Goal: Consume media (video, audio): Consume media (video, audio)

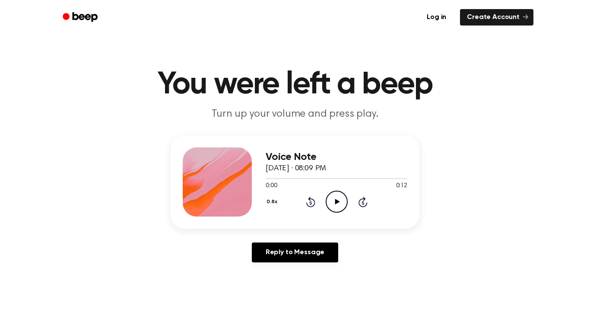
click at [340, 201] on icon "Play Audio" at bounding box center [337, 202] width 22 height 22
click at [565, 327] on main "You were left a beep Turn up your volume and press play. Voice Note [DATE] · 08…" at bounding box center [295, 266] width 590 height 533
click at [333, 203] on icon "Play Audio" at bounding box center [337, 202] width 22 height 22
click at [276, 204] on button "0.8x" at bounding box center [273, 201] width 15 height 15
click at [280, 315] on main "You were left a beep Turn up your volume and press play. Voice Note [DATE] · 08…" at bounding box center [295, 266] width 590 height 533
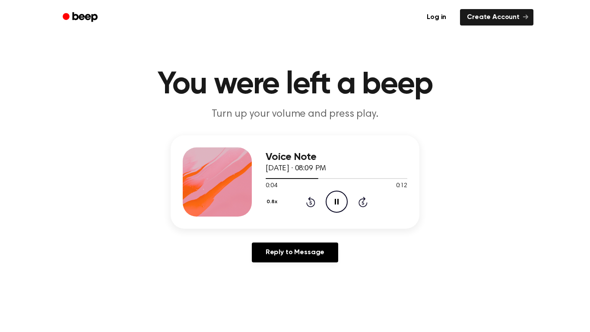
click at [272, 202] on button "0.8x" at bounding box center [273, 201] width 15 height 15
click at [277, 301] on span "2.0x" at bounding box center [279, 301] width 11 height 9
click at [333, 209] on icon "Pause Audio" at bounding box center [337, 202] width 22 height 22
click at [329, 210] on icon "Play Audio" at bounding box center [337, 202] width 22 height 22
click at [336, 202] on icon "Pause Audio" at bounding box center [337, 202] width 22 height 22
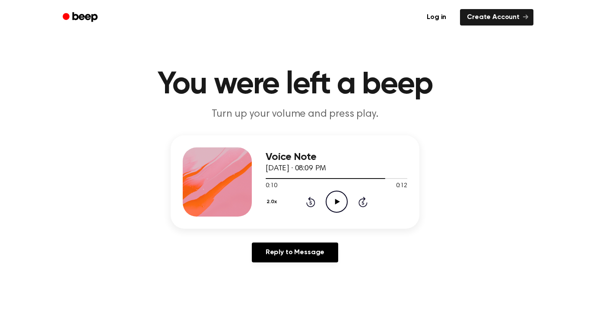
click at [348, 193] on div "2.0x Rewind 5 seconds Play Audio Skip 5 seconds" at bounding box center [337, 202] width 142 height 22
click at [348, 200] on div "2.0x Rewind 5 seconds Play Audio Skip 5 seconds" at bounding box center [337, 202] width 142 height 22
click at [351, 209] on div "2.0x Rewind 5 seconds Play Audio Skip 5 seconds" at bounding box center [337, 202] width 142 height 22
click at [336, 200] on icon at bounding box center [337, 202] width 5 height 6
click at [331, 204] on icon "Play Audio" at bounding box center [337, 202] width 22 height 22
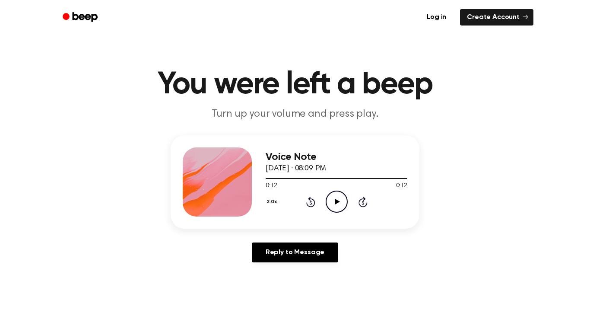
click at [339, 197] on icon "Play Audio" at bounding box center [337, 202] width 22 height 22
click at [337, 191] on circle at bounding box center [336, 201] width 21 height 21
click at [270, 200] on button "2.0x" at bounding box center [273, 201] width 14 height 15
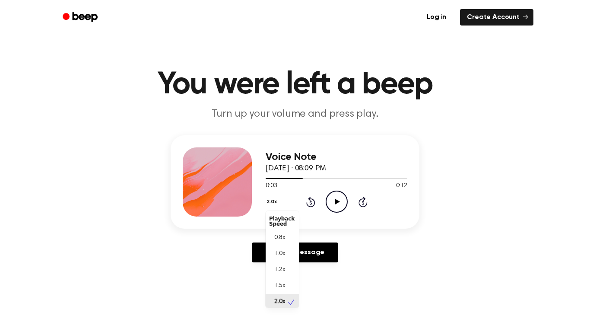
scroll to position [2, 0]
click at [283, 234] on span "0.8x" at bounding box center [279, 235] width 11 height 9
click at [343, 209] on icon "Play Audio" at bounding box center [337, 202] width 22 height 22
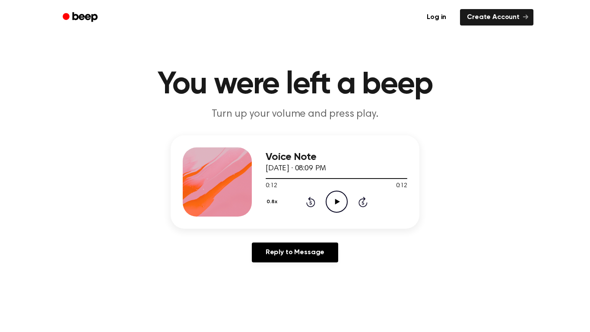
click at [0, 192] on main "You were left a beep Turn up your volume and press play. Voice Note [DATE] · 08…" at bounding box center [295, 266] width 590 height 533
click at [338, 203] on icon at bounding box center [337, 202] width 5 height 6
click at [278, 195] on button "0.8x" at bounding box center [273, 201] width 15 height 15
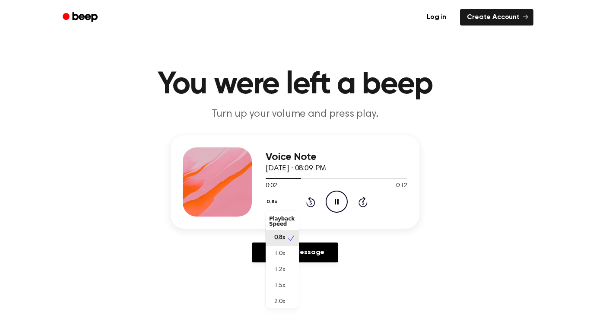
click at [281, 308] on main "You were left a beep Turn up your volume and press play. Voice Note [DATE] · 08…" at bounding box center [295, 266] width 590 height 533
click at [267, 198] on button "0.8x" at bounding box center [273, 201] width 15 height 15
click at [285, 301] on span "2.0x" at bounding box center [279, 301] width 11 height 9
click at [285, 178] on div at bounding box center [302, 178] width 73 height 1
click at [311, 203] on icon at bounding box center [310, 202] width 2 height 3
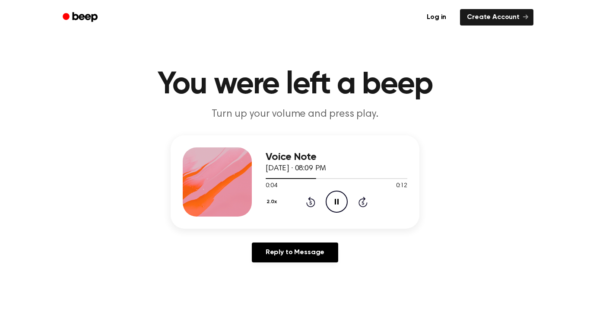
click at [315, 201] on icon at bounding box center [310, 202] width 9 height 10
click at [309, 201] on icon "Rewind 5 seconds" at bounding box center [311, 201] width 10 height 11
click at [315, 200] on icon "Rewind 5 seconds" at bounding box center [311, 201] width 10 height 11
click at [311, 203] on icon at bounding box center [310, 202] width 2 height 3
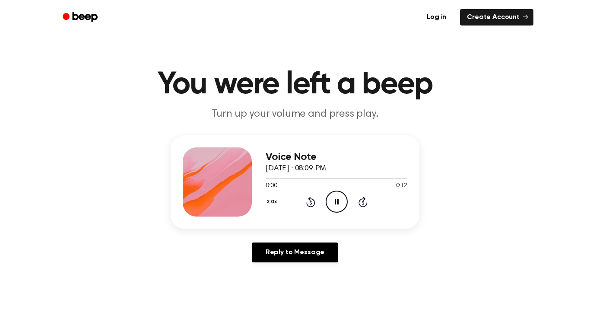
click at [309, 201] on icon "Rewind 5 seconds" at bounding box center [311, 201] width 10 height 11
click at [307, 204] on icon at bounding box center [310, 202] width 9 height 10
click at [311, 203] on icon at bounding box center [310, 202] width 2 height 3
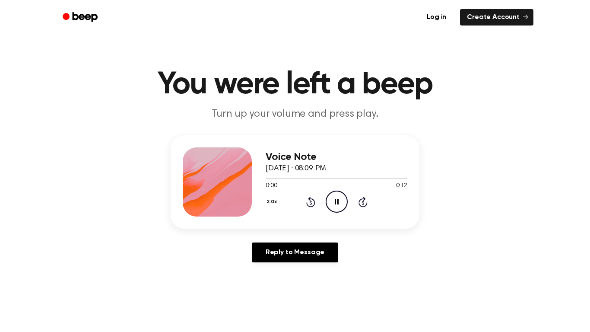
click at [311, 207] on icon at bounding box center [310, 202] width 9 height 10
click at [311, 203] on icon at bounding box center [310, 202] width 2 height 3
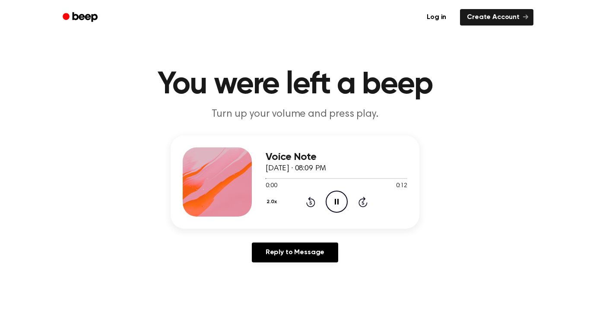
click at [311, 203] on icon at bounding box center [310, 202] width 2 height 3
click at [315, 200] on icon "Rewind 5 seconds" at bounding box center [311, 201] width 10 height 11
click at [308, 202] on icon "Rewind 5 seconds" at bounding box center [311, 201] width 10 height 11
click at [274, 201] on button "2.0x" at bounding box center [273, 201] width 14 height 15
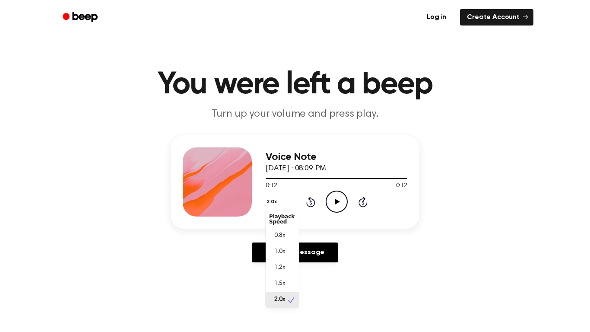
click at [282, 270] on span "1.2x" at bounding box center [279, 267] width 11 height 9
click at [275, 292] on main "You were left a beep Turn up your volume and press play. Voice Note [DATE] · 08…" at bounding box center [295, 266] width 590 height 533
click at [268, 200] on button "1.2x" at bounding box center [272, 201] width 13 height 15
click at [340, 203] on icon "Play Audio" at bounding box center [337, 202] width 22 height 22
click at [270, 207] on button "1.2x" at bounding box center [272, 201] width 13 height 15
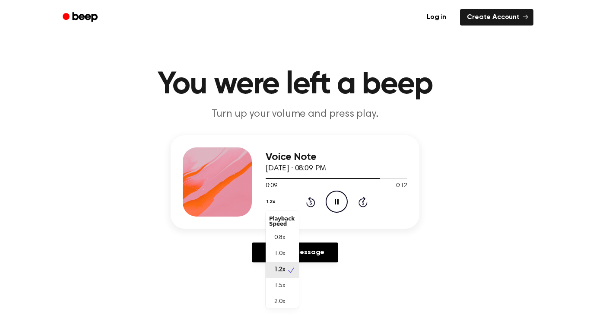
click at [278, 240] on span "0.8x" at bounding box center [279, 237] width 11 height 9
click at [311, 203] on icon at bounding box center [310, 202] width 2 height 3
click at [295, 199] on div "0.8x Rewind 5 seconds Pause Audio Skip 5 seconds" at bounding box center [337, 202] width 142 height 22
click at [306, 202] on icon at bounding box center [310, 202] width 9 height 10
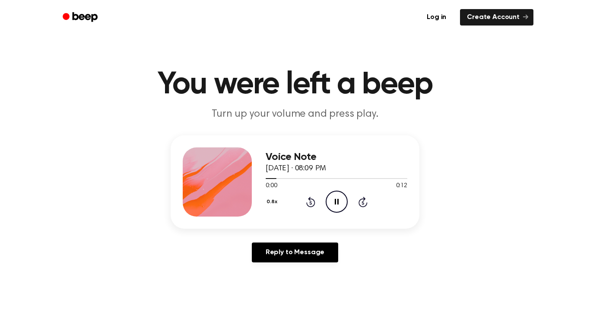
click at [311, 203] on icon at bounding box center [310, 202] width 2 height 3
click at [271, 195] on button "0.8x" at bounding box center [273, 201] width 15 height 15
click at [284, 259] on div "1.0x" at bounding box center [282, 254] width 33 height 16
click at [394, 260] on div "Reply to Message" at bounding box center [295, 255] width 249 height 27
